Goal: Information Seeking & Learning: Learn about a topic

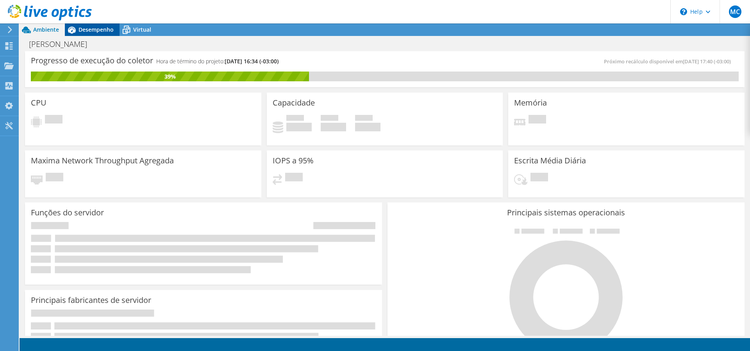
click at [105, 28] on span "Desempenho" at bounding box center [96, 29] width 35 height 7
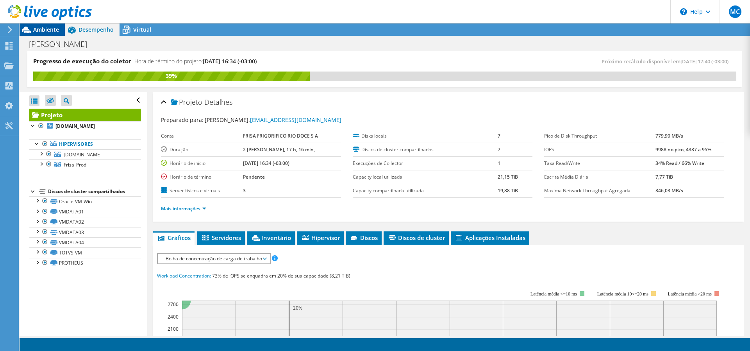
click at [45, 28] on span "Ambiente" at bounding box center [46, 29] width 26 height 7
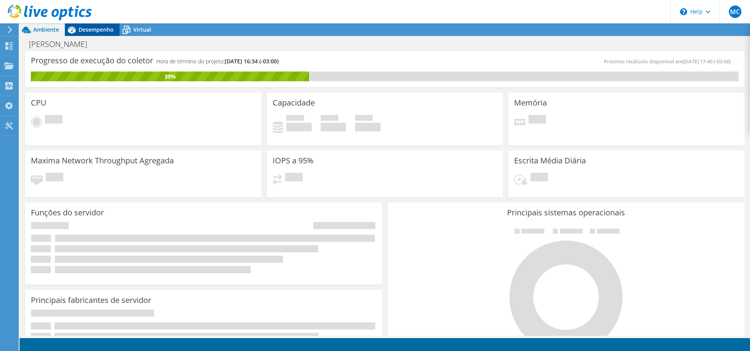
click at [101, 29] on span "Desempenho" at bounding box center [96, 29] width 35 height 7
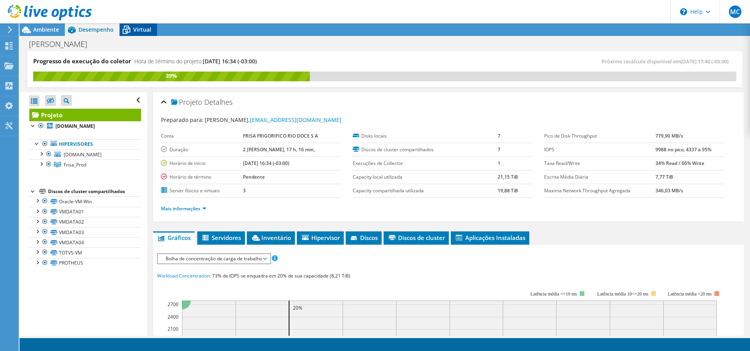
click at [147, 27] on span "Virtual" at bounding box center [142, 29] width 18 height 7
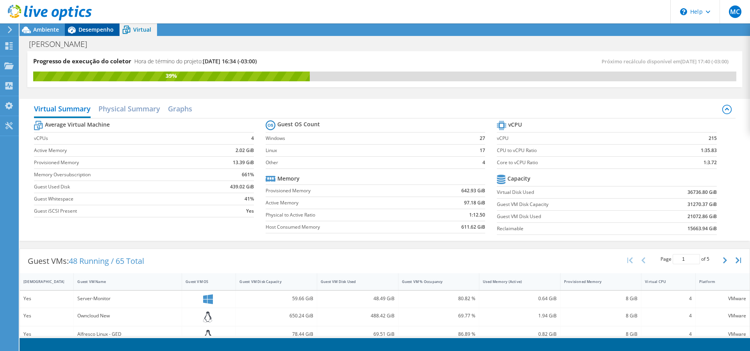
click at [91, 28] on span "Desempenho" at bounding box center [96, 29] width 35 height 7
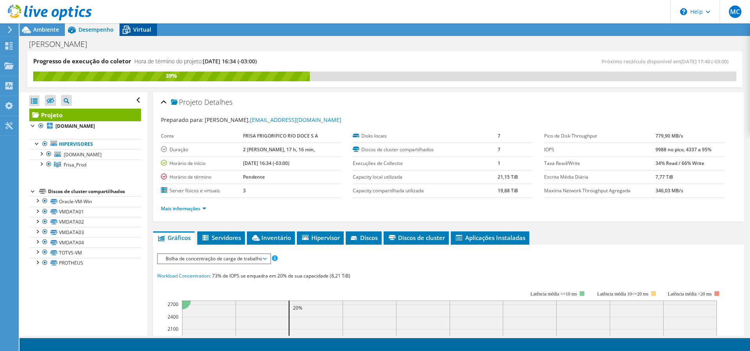
click at [127, 27] on icon at bounding box center [127, 30] width 14 height 14
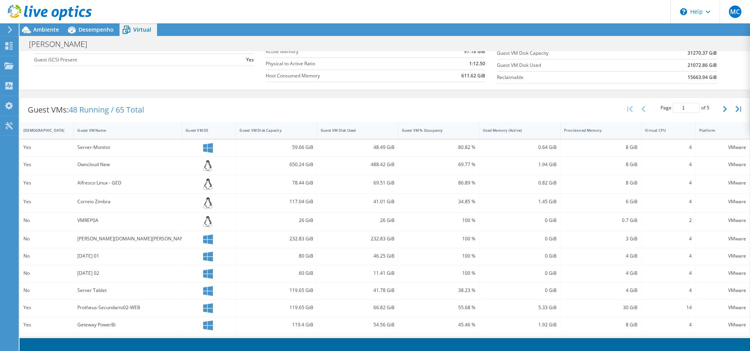
scroll to position [186, 0]
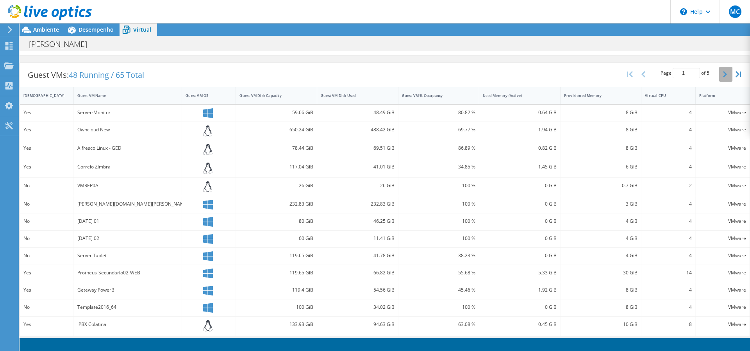
click at [723, 74] on icon "button" at bounding box center [725, 74] width 4 height 6
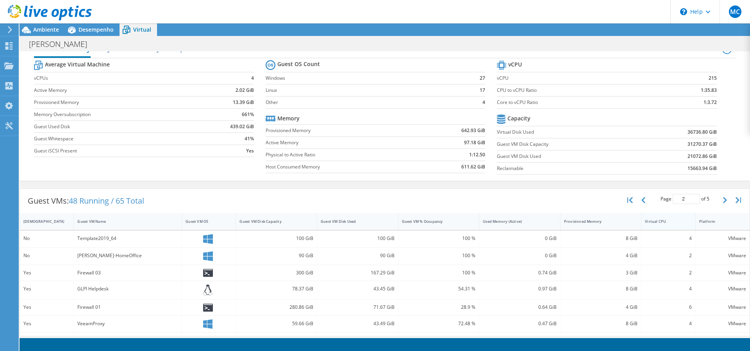
scroll to position [26, 0]
click at [723, 201] on icon "button" at bounding box center [725, 200] width 4 height 6
type input "5"
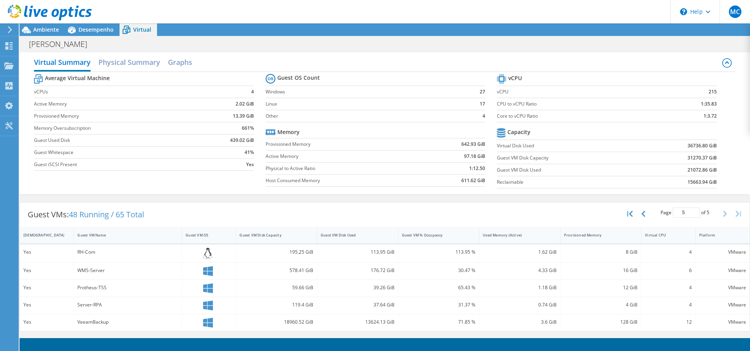
scroll to position [47, 0]
click at [100, 30] on span "Desempenho" at bounding box center [96, 29] width 35 height 7
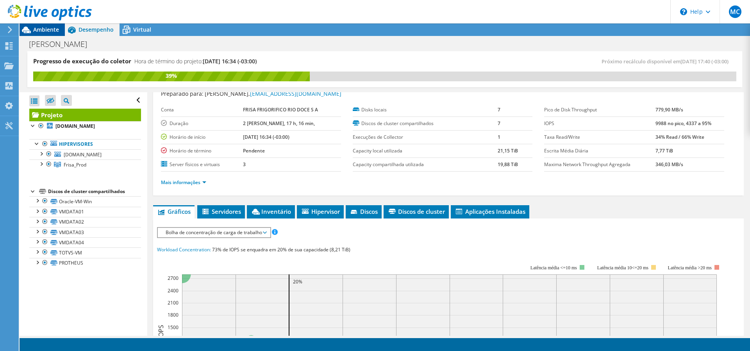
click at [50, 30] on span "Ambiente" at bounding box center [46, 29] width 26 height 7
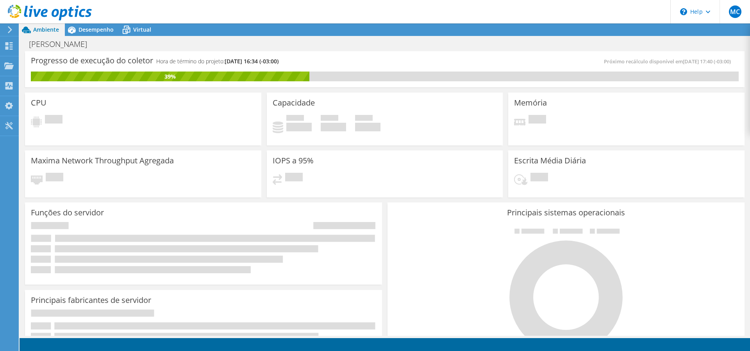
drag, startPoint x: 637, startPoint y: 63, endPoint x: 725, endPoint y: 61, distance: 87.6
click at [725, 61] on span "Próximo recálculo disponível em [DATE] 17:40 (-03:00)" at bounding box center [669, 61] width 131 height 7
click at [487, 56] on div "Progresso de execução do coletor Hora de término do projeto: [DATE] 16:34 (-03:…" at bounding box center [385, 69] width 720 height 36
click at [107, 32] on span "Desempenho" at bounding box center [96, 29] width 35 height 7
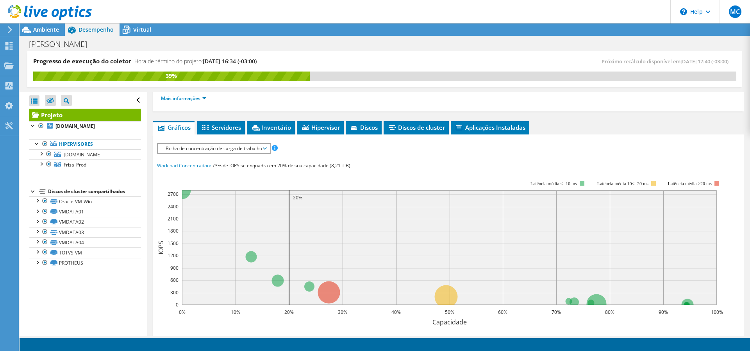
scroll to position [65, 0]
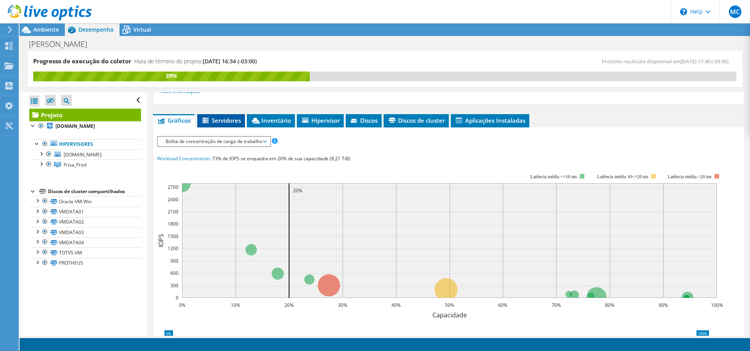
click at [220, 121] on span "Servidores" at bounding box center [221, 120] width 40 height 8
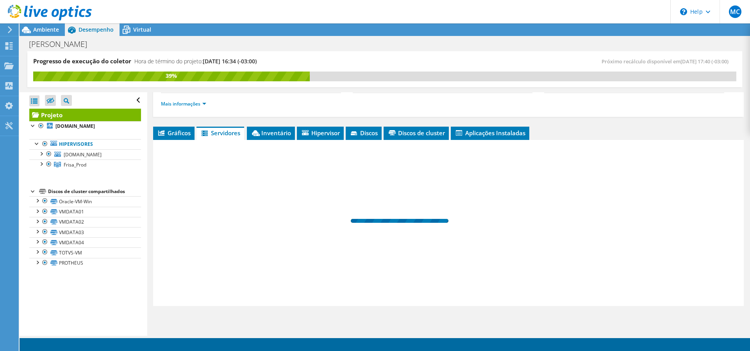
scroll to position [105, 0]
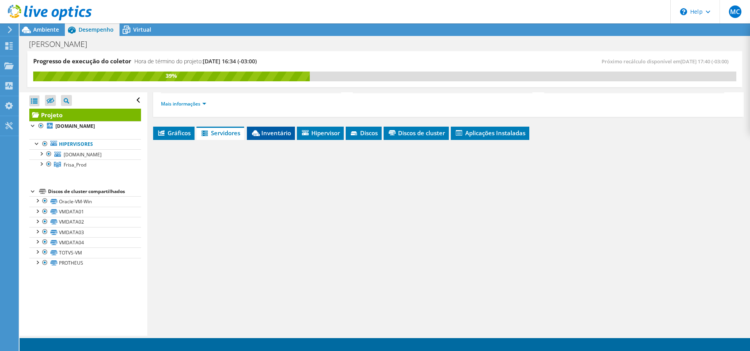
click at [277, 132] on span "Inventário" at bounding box center [271, 133] width 40 height 8
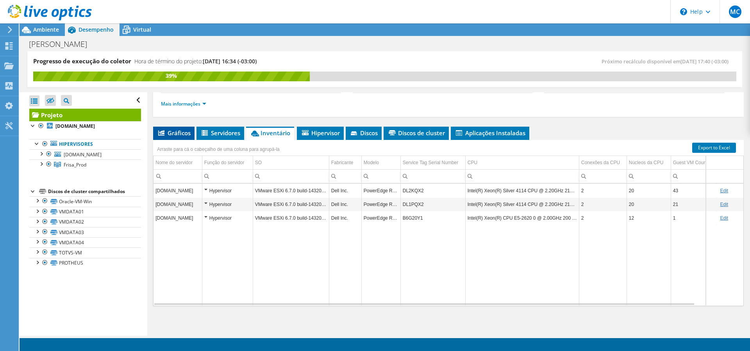
click at [184, 133] on span "Gráficos" at bounding box center [174, 133] width 34 height 8
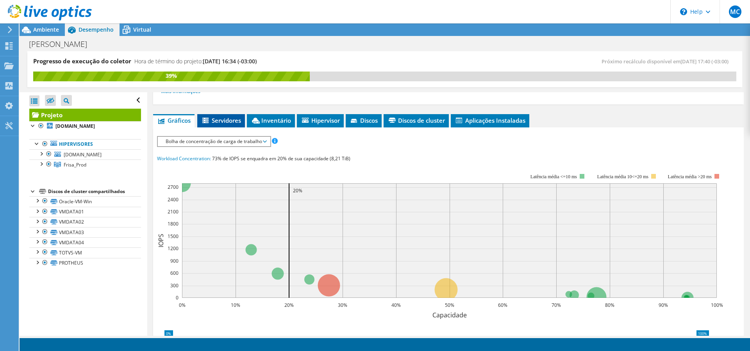
click at [232, 118] on span "Servidores" at bounding box center [221, 120] width 40 height 8
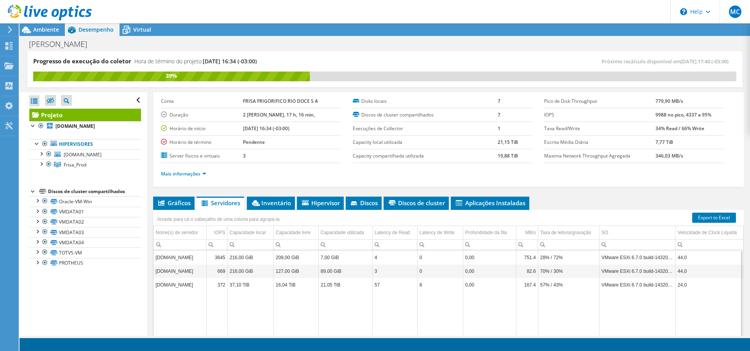
scroll to position [105, 0]
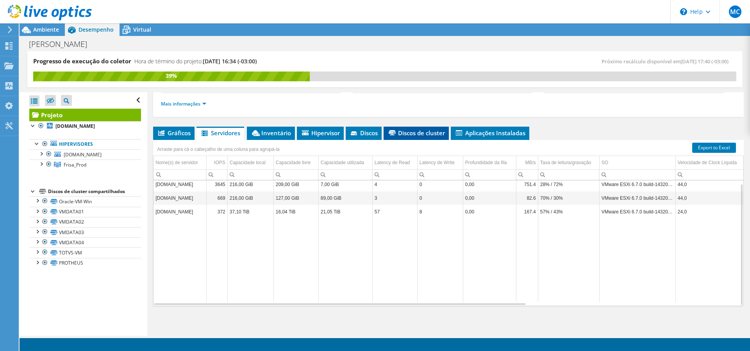
click at [399, 136] on span "Discos de cluster" at bounding box center [416, 133] width 57 height 8
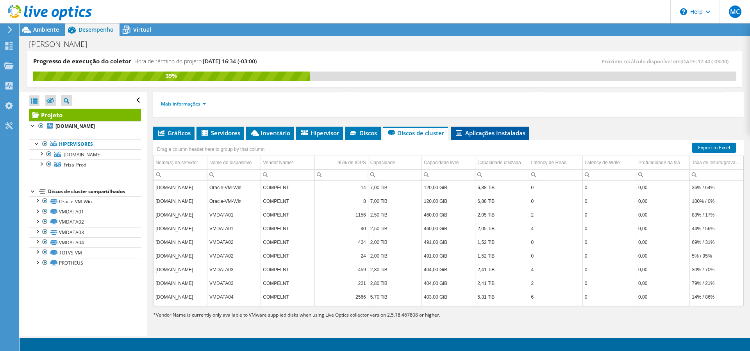
click at [492, 133] on span "Aplicações Instaladas" at bounding box center [490, 133] width 71 height 8
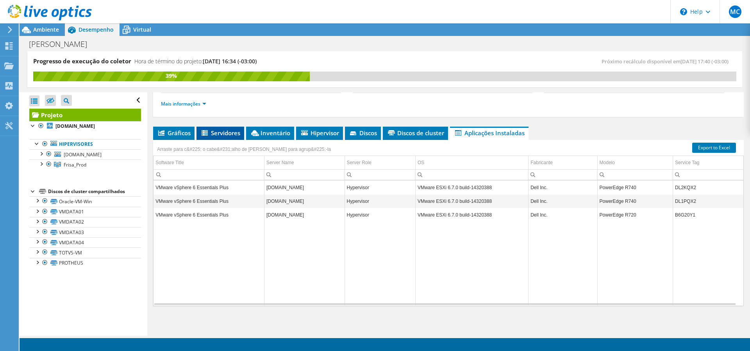
click at [222, 134] on span "Servidores" at bounding box center [220, 133] width 40 height 8
